Goal: Complete application form

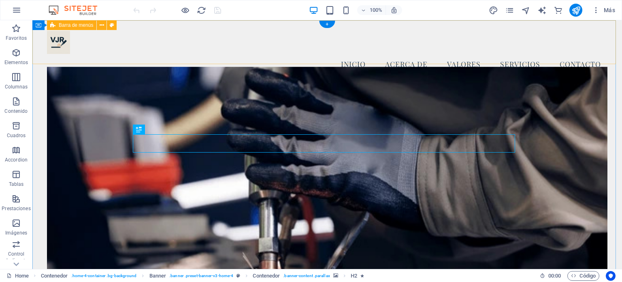
click at [34, 39] on div "Menú Inicio Acerca de Valores Servicios Contacto" at bounding box center [327, 52] width 590 height 64
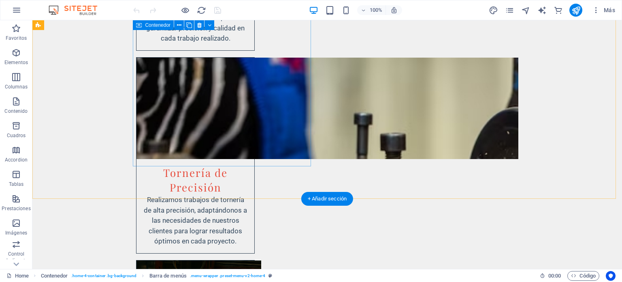
scroll to position [1823, 0]
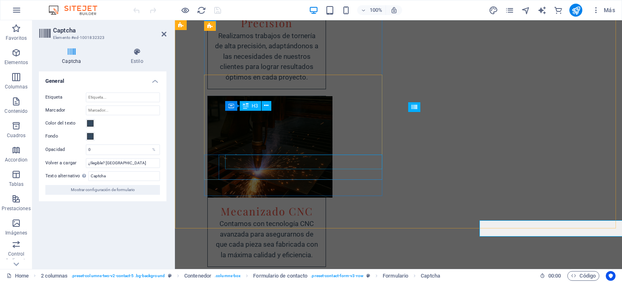
scroll to position [1758, 0]
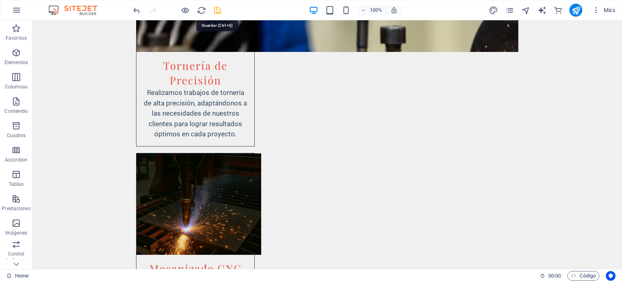
click at [215, 11] on icon "save" at bounding box center [217, 10] width 9 height 9
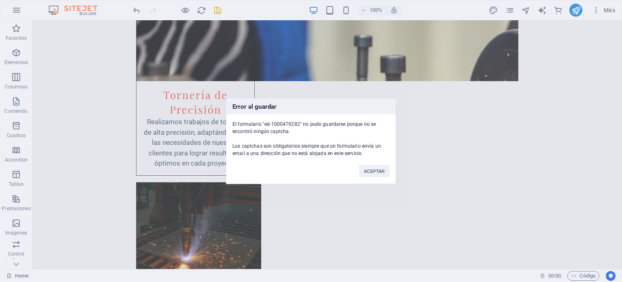
drag, startPoint x: 303, startPoint y: 133, endPoint x: 232, endPoint y: 124, distance: 71.5
click at [232, 124] on div "El formulario "ed-1000479282" no pudo guardarse porque no se encontró ningún ca…" at bounding box center [310, 135] width 169 height 43
click at [373, 174] on button "ACEPTAR" at bounding box center [374, 170] width 30 height 12
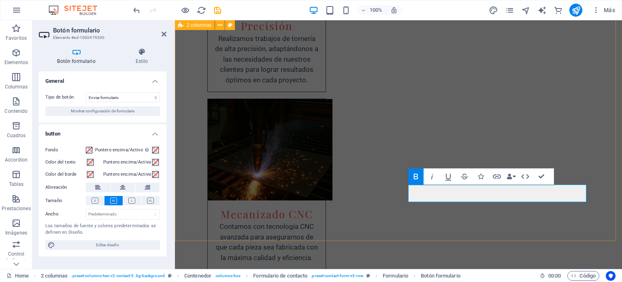
scroll to position [1730, 0]
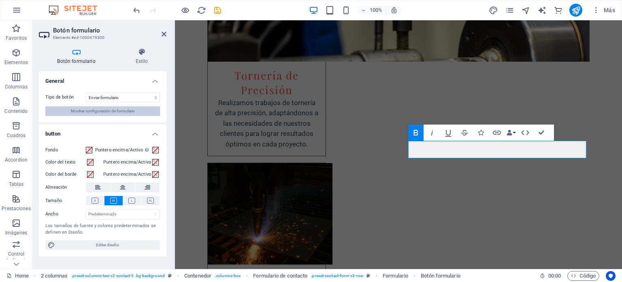
click at [111, 112] on span "Mostrar configuración de formulario" at bounding box center [103, 111] width 64 height 10
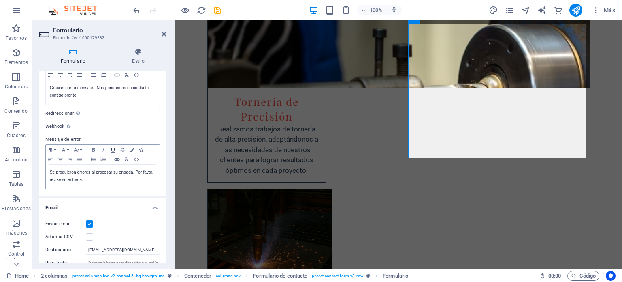
scroll to position [122, 0]
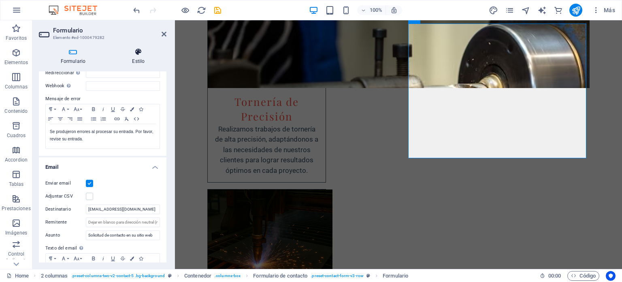
click at [131, 53] on icon at bounding box center [139, 52] width 56 height 8
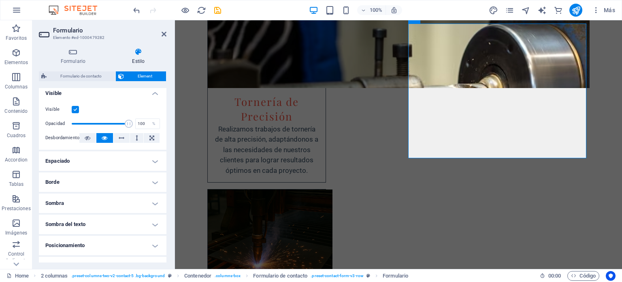
scroll to position [162, 0]
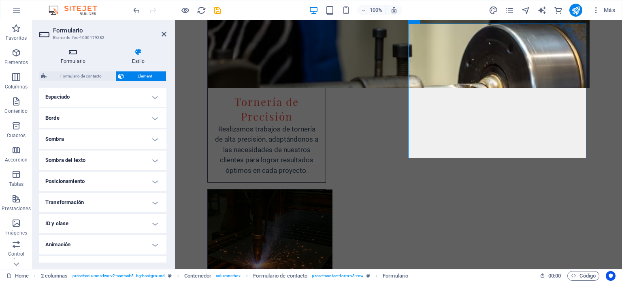
click at [77, 60] on h4 "Formulario" at bounding box center [75, 56] width 72 height 17
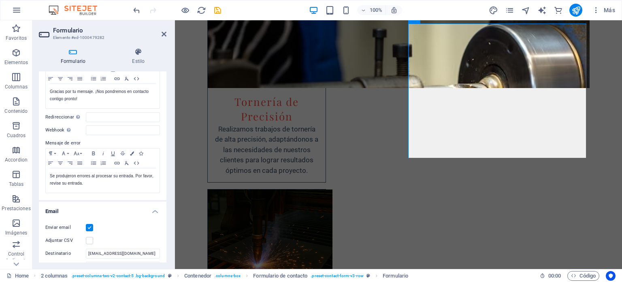
scroll to position [0, 0]
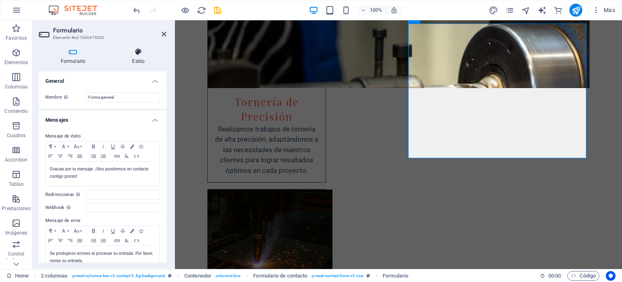
click at [141, 58] on h4 "Estilo" at bounding box center [139, 56] width 56 height 17
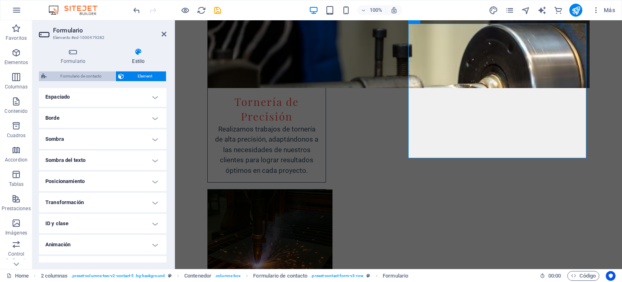
click at [85, 79] on span "Formulario de contacto" at bounding box center [81, 76] width 64 height 10
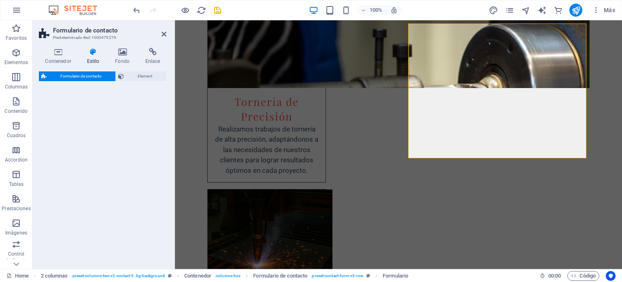
select select "rem"
select select "preset-contact-form-v3-row"
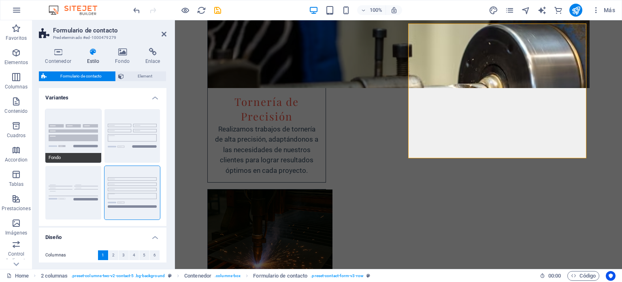
click at [79, 137] on button "Fondo" at bounding box center [73, 135] width 56 height 53
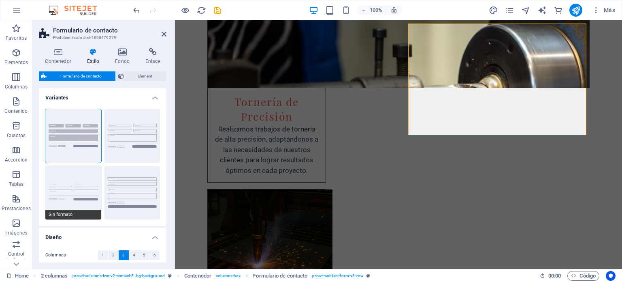
click at [83, 191] on button "Sin formato" at bounding box center [73, 192] width 56 height 53
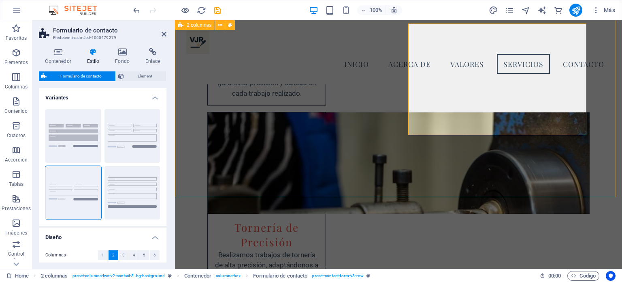
scroll to position [1564, 0]
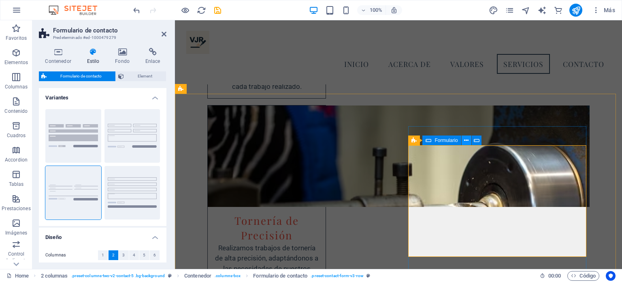
click at [466, 142] on icon at bounding box center [466, 140] width 4 height 9
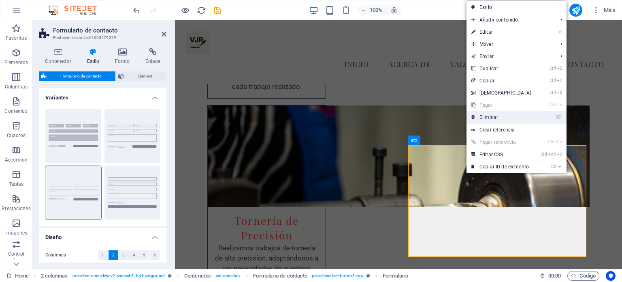
click at [503, 119] on link "⌦ Eliminar" at bounding box center [502, 117] width 70 height 12
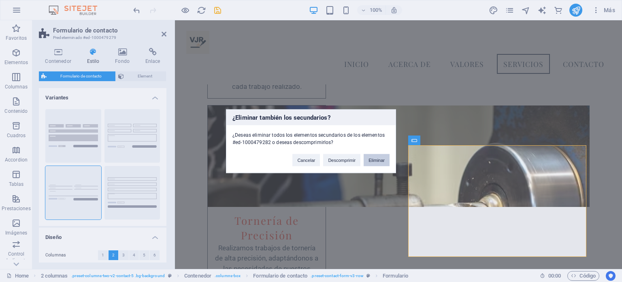
click at [375, 162] on button "Eliminar" at bounding box center [377, 160] width 26 height 12
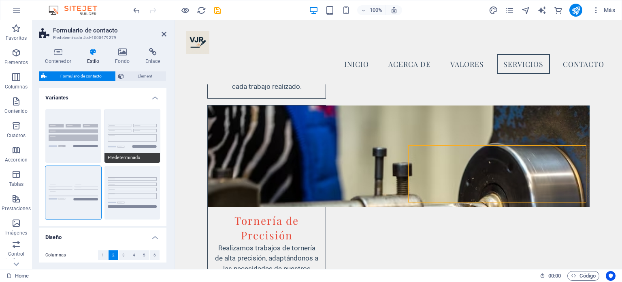
click at [122, 137] on button "Predeterminado" at bounding box center [133, 135] width 56 height 53
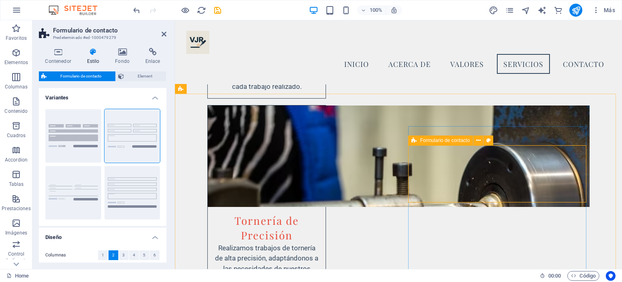
drag, startPoint x: 303, startPoint y: 205, endPoint x: 470, endPoint y: 171, distance: 169.8
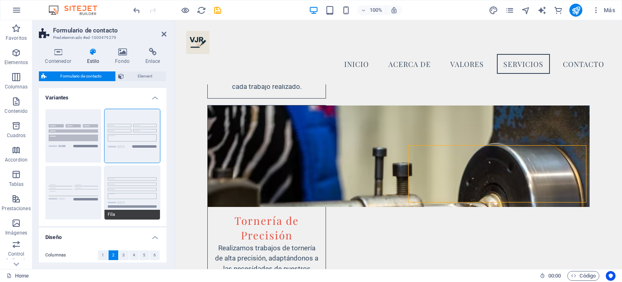
click at [141, 189] on button "Fila" at bounding box center [133, 192] width 56 height 53
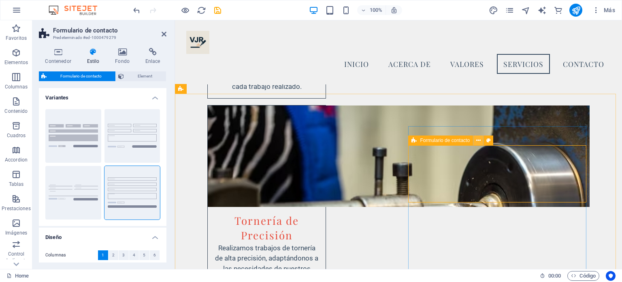
click at [480, 141] on icon at bounding box center [478, 140] width 4 height 9
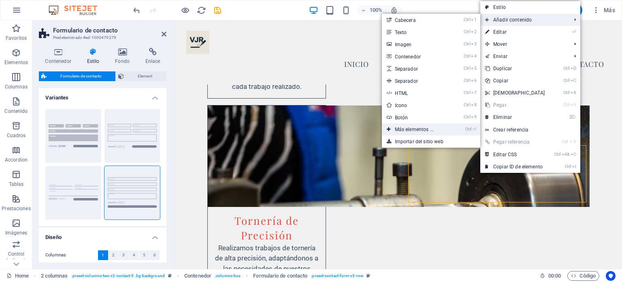
click at [409, 130] on link "Ctrl ⏎ Más elementos ..." at bounding box center [416, 129] width 68 height 12
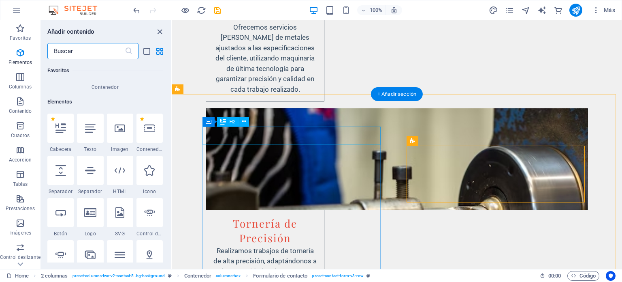
scroll to position [152, 0]
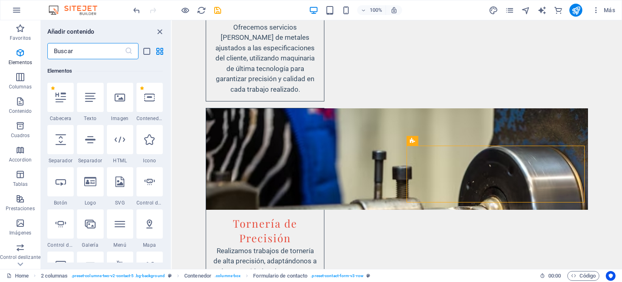
click at [85, 52] on input "text" at bounding box center [85, 51] width 77 height 16
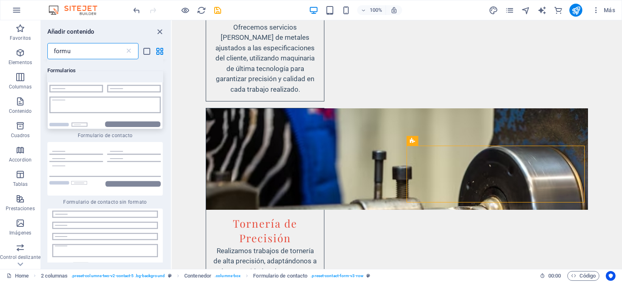
scroll to position [162, 0]
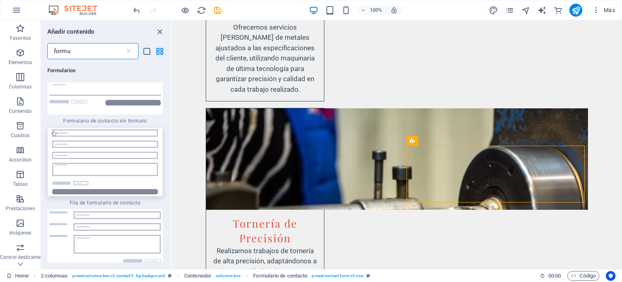
type input "formu"
click at [113, 177] on img at bounding box center [104, 161] width 111 height 65
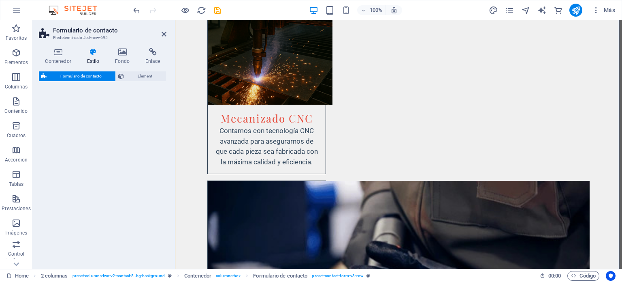
select select "rem"
select select "preset-contact-form-v3-row"
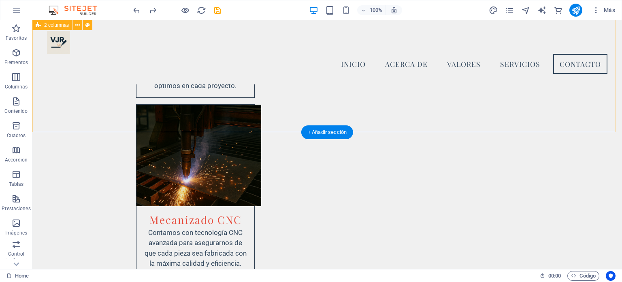
scroll to position [1732, 0]
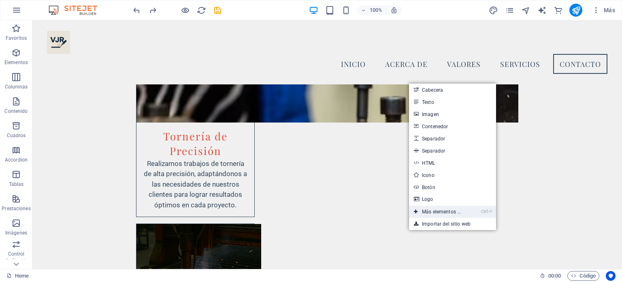
click at [436, 210] on link "Ctrl ⏎ Más elementos ..." at bounding box center [437, 211] width 57 height 12
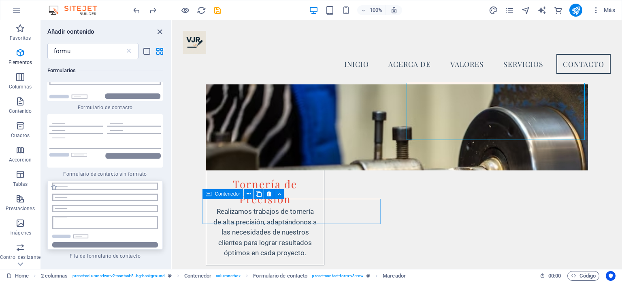
scroll to position [122, 0]
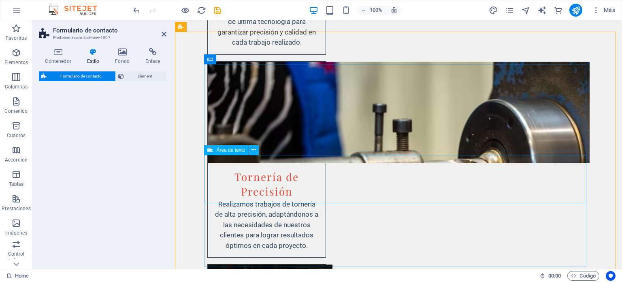
select select "rem"
select select "preset-contact-form-v3-row"
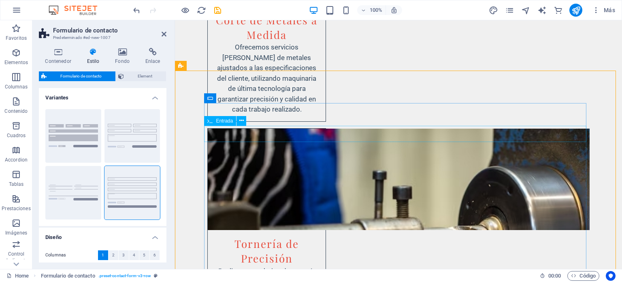
scroll to position [1696, 0]
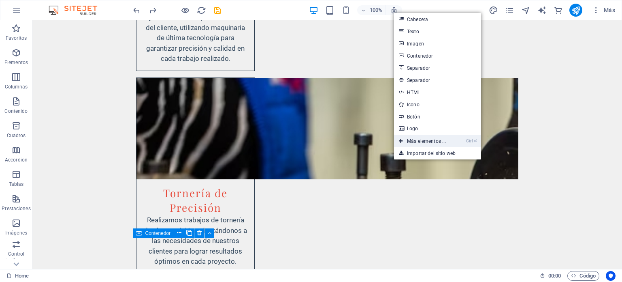
click at [417, 144] on link "Ctrl ⏎ Más elementos ..." at bounding box center [422, 141] width 57 height 12
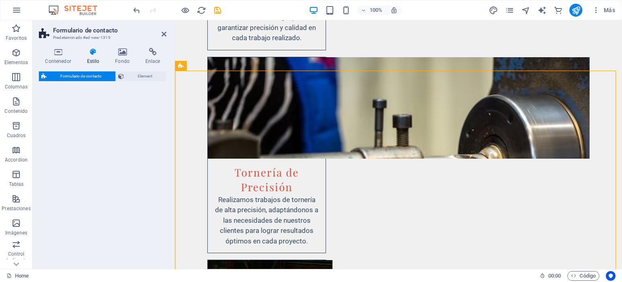
scroll to position [1632, 0]
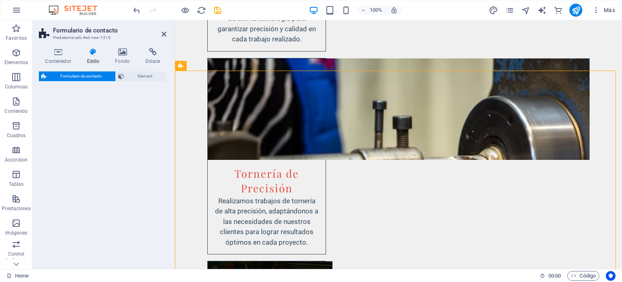
select select "rem"
select select "preset-contact-form-v3-background"
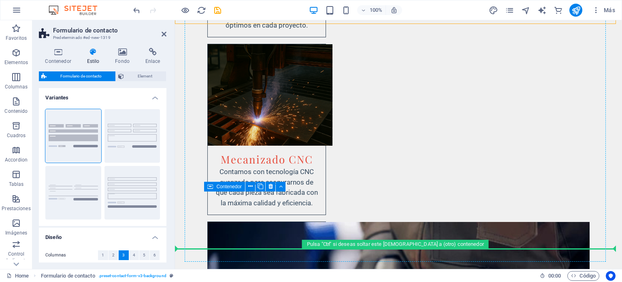
drag, startPoint x: 355, startPoint y: 86, endPoint x: 471, endPoint y: 152, distance: 133.7
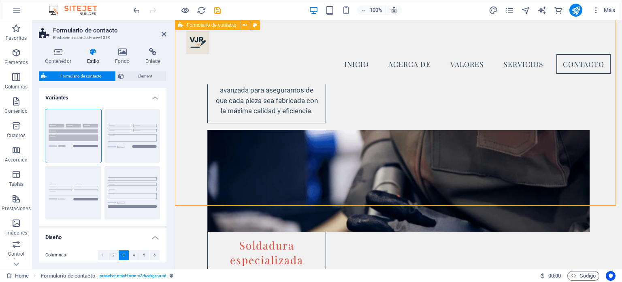
scroll to position [1836, 0]
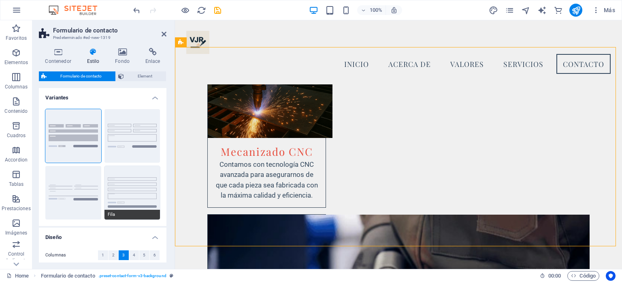
click at [126, 186] on button "Fila" at bounding box center [133, 192] width 56 height 53
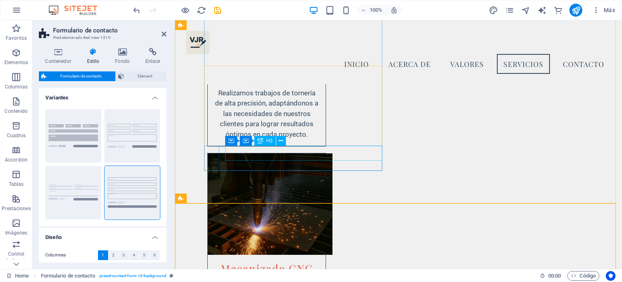
scroll to position [1674, 0]
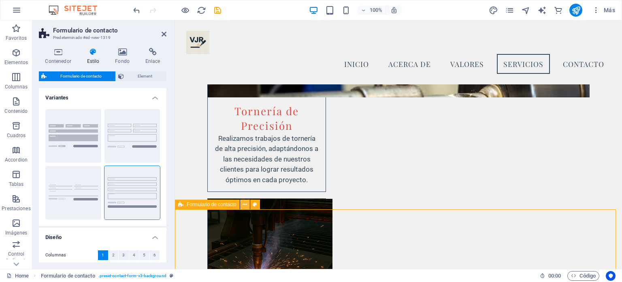
click at [243, 207] on icon at bounding box center [245, 204] width 4 height 9
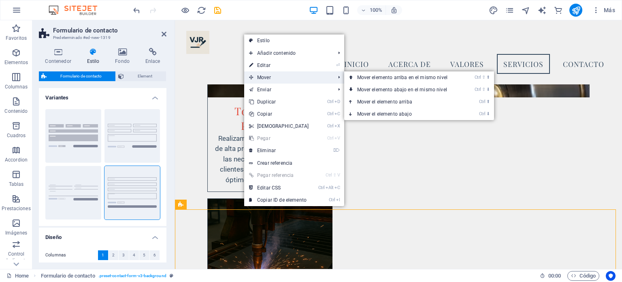
click at [271, 76] on span "Mover" at bounding box center [288, 77] width 88 height 12
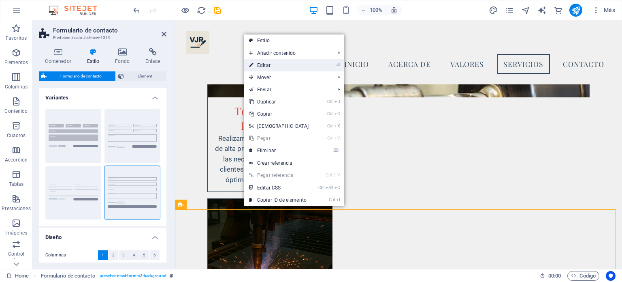
click at [316, 63] on li "⏎ Editar" at bounding box center [294, 65] width 100 height 12
click at [257, 63] on link "⏎ Editar" at bounding box center [279, 65] width 70 height 12
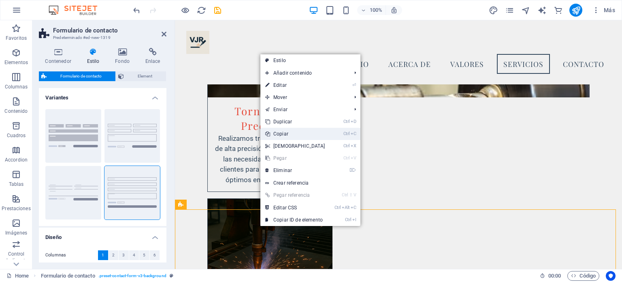
click at [292, 132] on link "Ctrl C Copiar" at bounding box center [295, 134] width 70 height 12
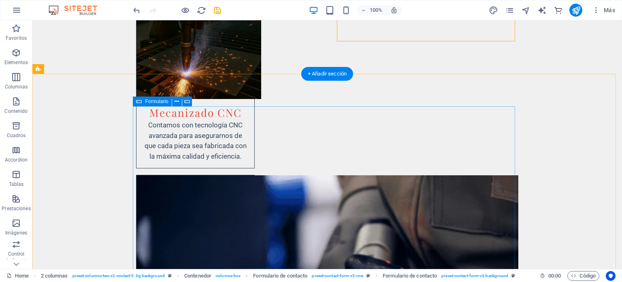
scroll to position [1984, 0]
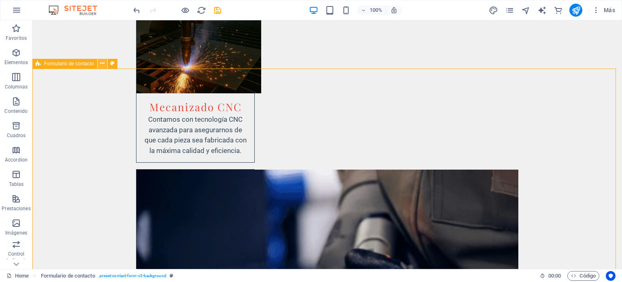
click at [103, 64] on icon at bounding box center [102, 63] width 4 height 9
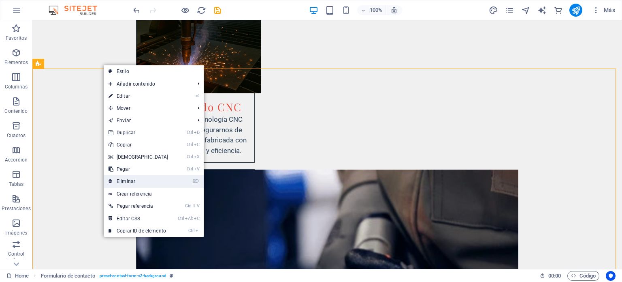
click at [144, 182] on link "⌦ Eliminar" at bounding box center [139, 181] width 70 height 12
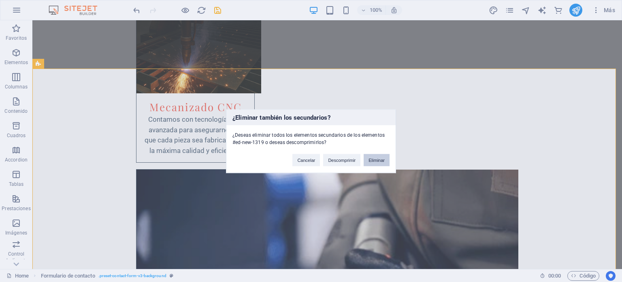
click at [369, 160] on button "Eliminar" at bounding box center [377, 160] width 26 height 12
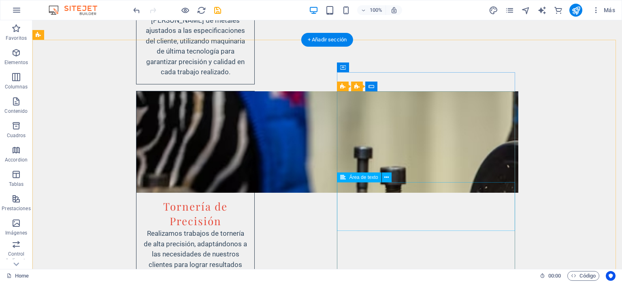
scroll to position [1766, 0]
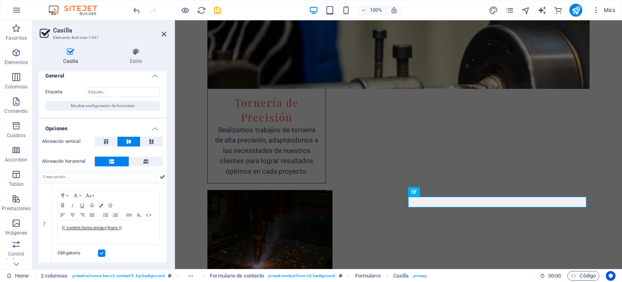
scroll to position [6, 0]
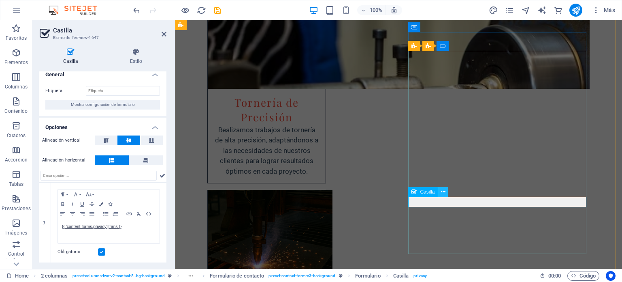
click at [444, 194] on icon at bounding box center [443, 192] width 4 height 9
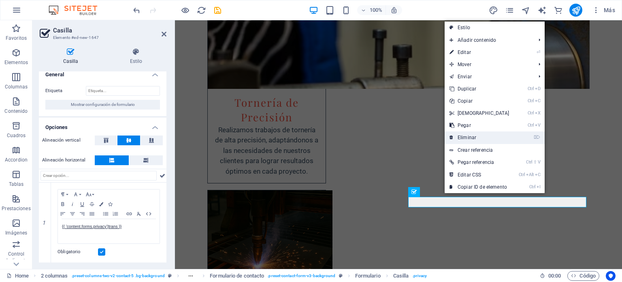
click at [474, 134] on link "⌦ Eliminar" at bounding box center [480, 137] width 70 height 12
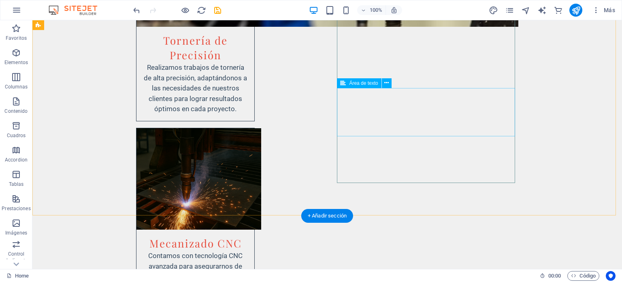
scroll to position [1889, 0]
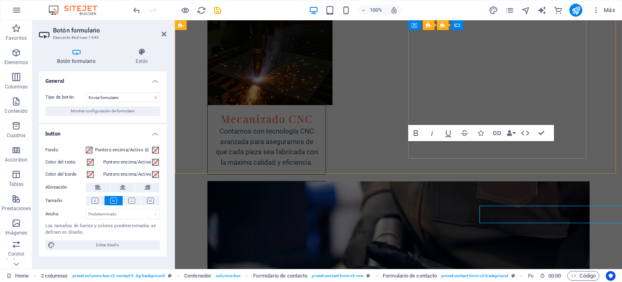
scroll to position [1824, 0]
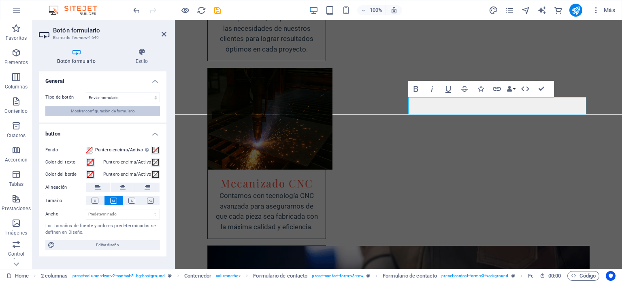
click at [117, 111] on span "Mostrar configuración de formulario" at bounding box center [103, 111] width 64 height 10
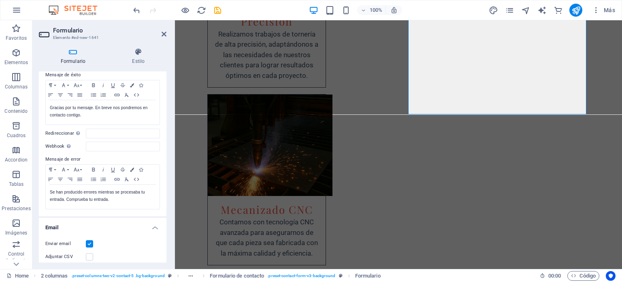
scroll to position [81, 0]
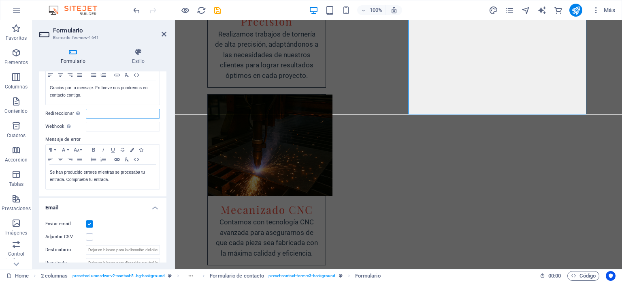
click at [109, 112] on input "Redireccionar Defina un destino de redireccionamiento cuando un formulario se e…" at bounding box center [123, 114] width 74 height 10
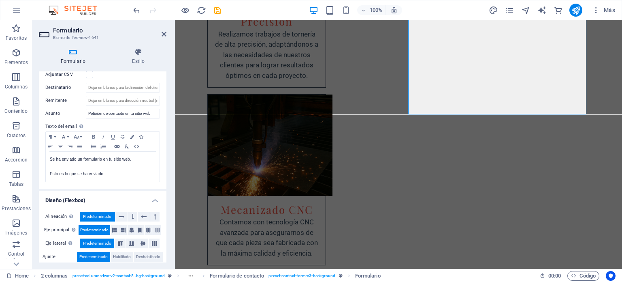
scroll to position [261, 0]
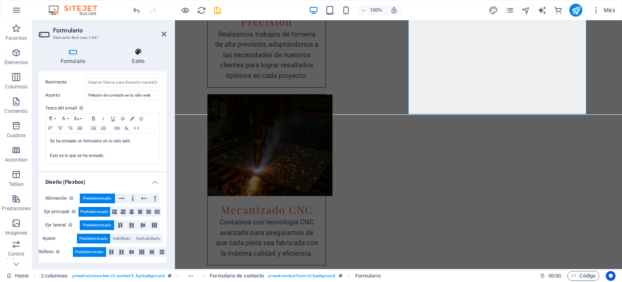
type input "[EMAIL_ADDRESS][DOMAIN_NAME]"
click at [147, 53] on icon at bounding box center [139, 52] width 56 height 8
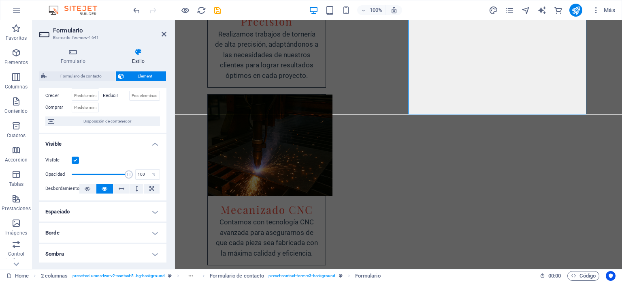
scroll to position [81, 0]
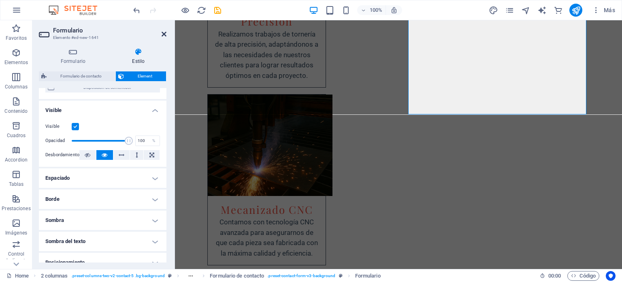
click at [163, 34] on icon at bounding box center [164, 34] width 5 height 6
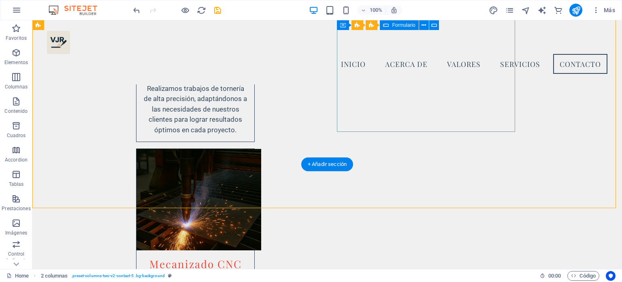
scroll to position [1764, 0]
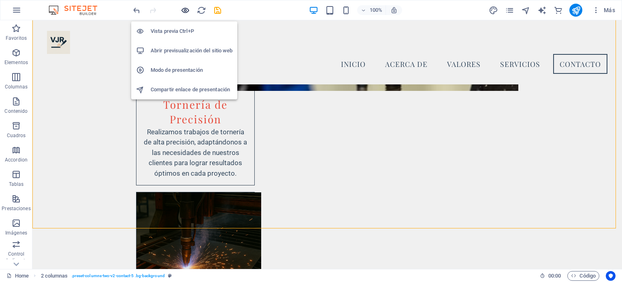
click at [189, 11] on icon "button" at bounding box center [185, 10] width 9 height 9
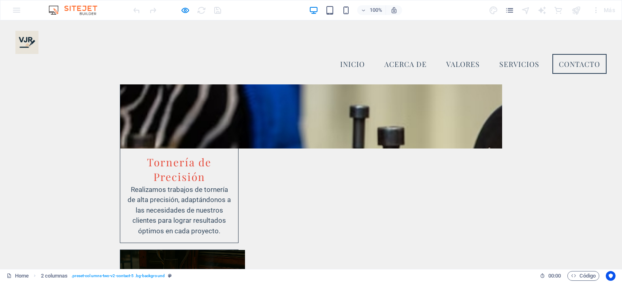
scroll to position [1719, 0]
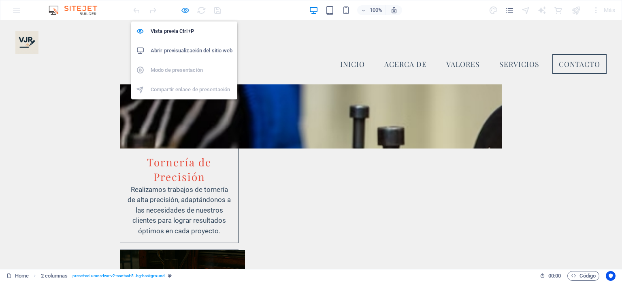
click at [183, 8] on icon "button" at bounding box center [185, 10] width 9 height 9
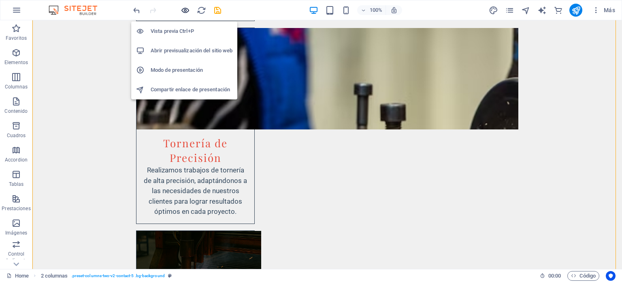
scroll to position [1748, 0]
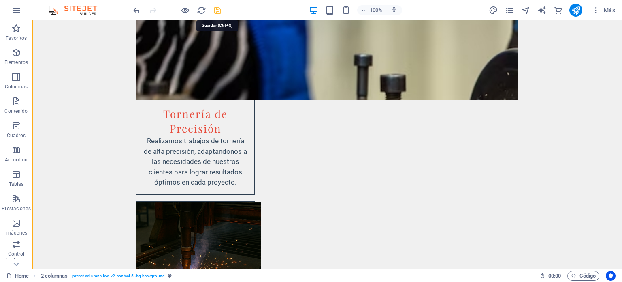
click at [221, 9] on icon "save" at bounding box center [217, 10] width 9 height 9
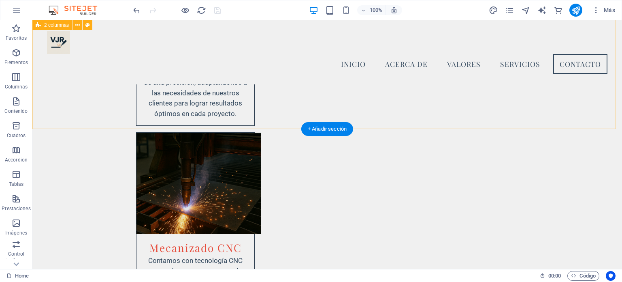
scroll to position [1782, 0]
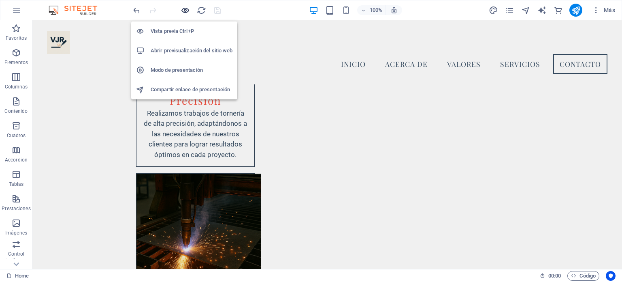
click at [184, 13] on icon "button" at bounding box center [185, 10] width 9 height 9
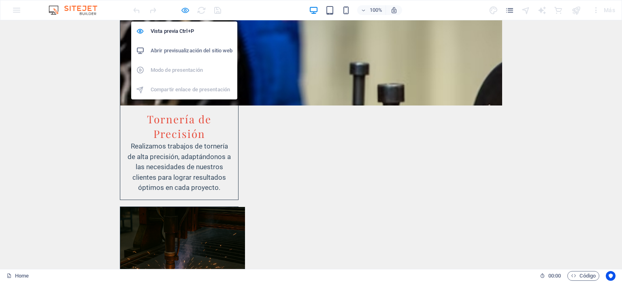
scroll to position [1862, 0]
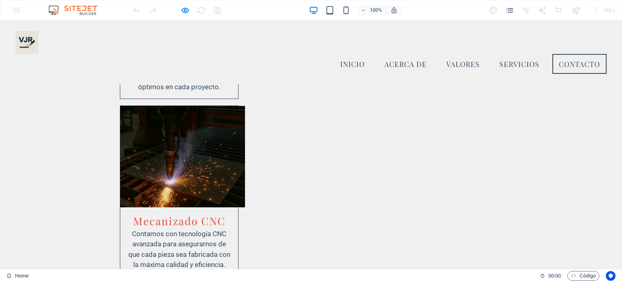
scroll to position [1737, 0]
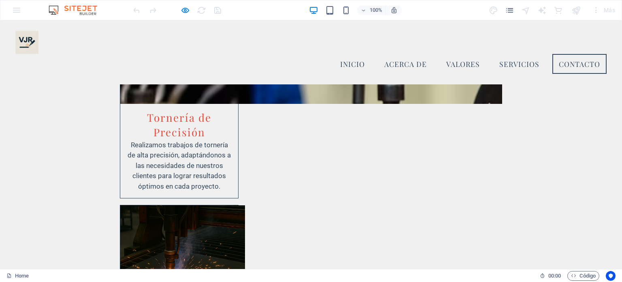
type input "a"
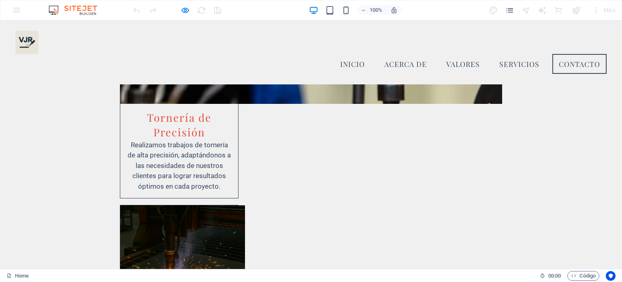
type input "a"
type input "951493106"
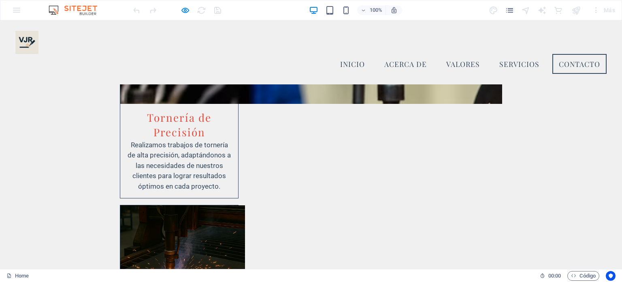
type input "a@a"
type textarea "a"
type input "D2X3P9"
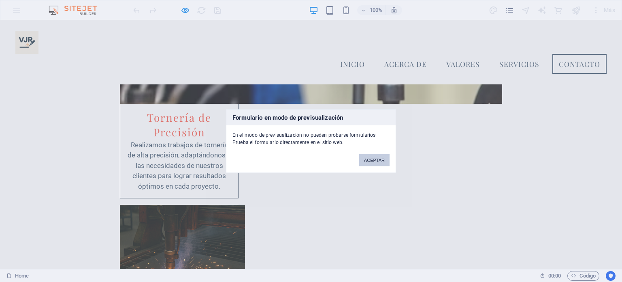
drag, startPoint x: 381, startPoint y: 162, endPoint x: 381, endPoint y: 142, distance: 20.3
click at [381, 162] on button "ACEPTAR" at bounding box center [374, 160] width 30 height 12
